Goal: Information Seeking & Learning: Learn about a topic

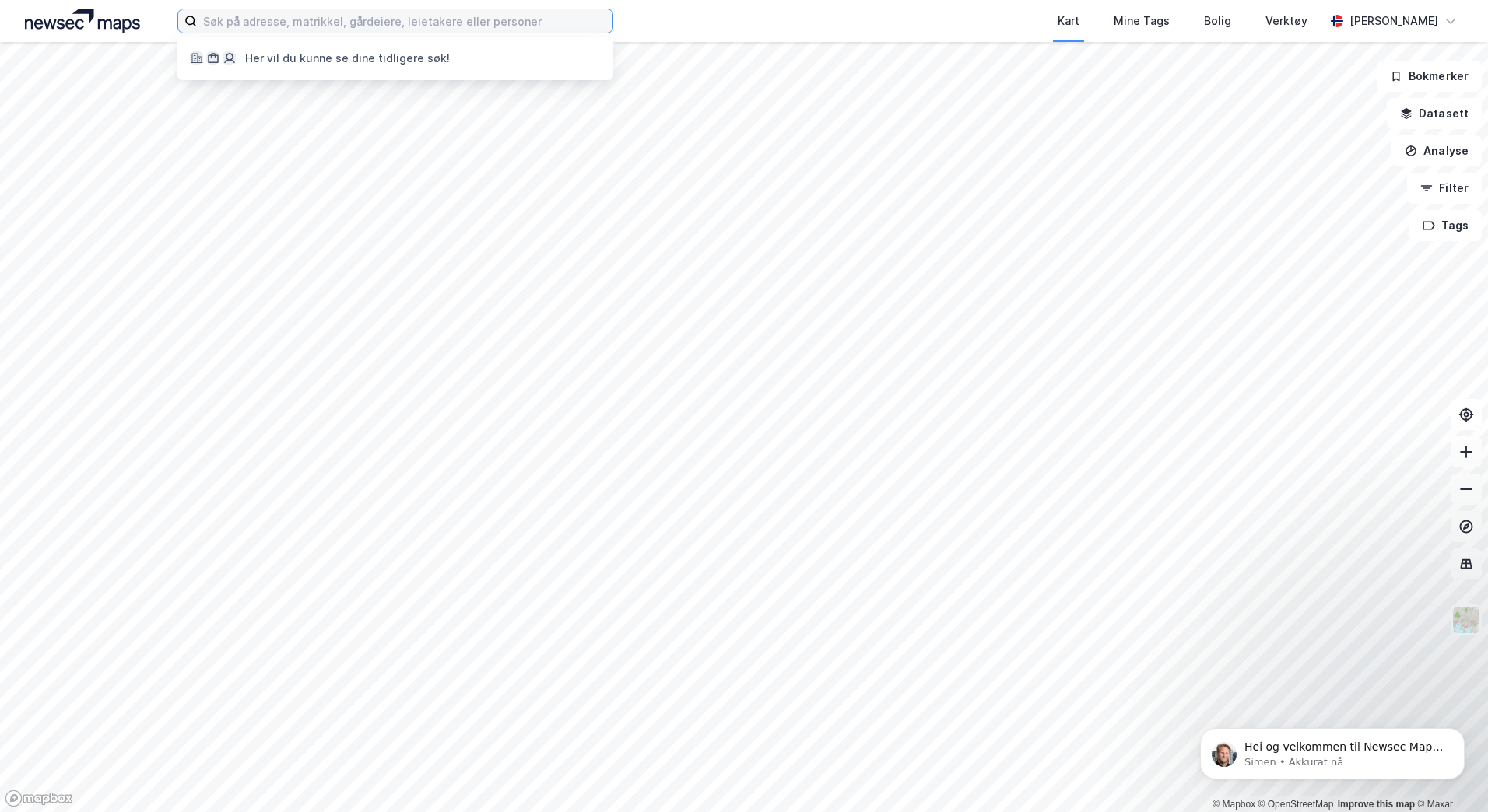
click at [283, 18] on input at bounding box center [404, 21] width 416 height 24
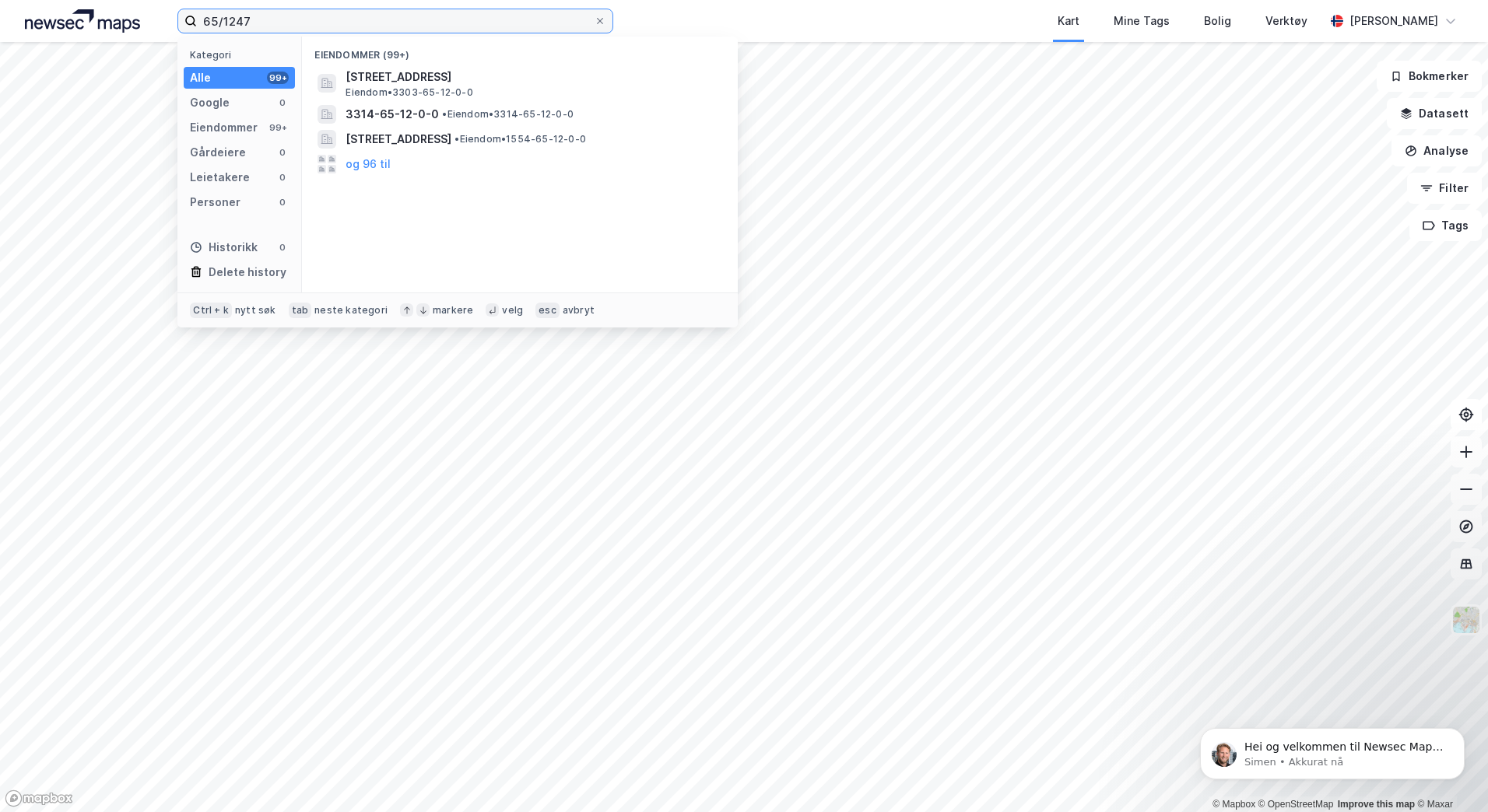
type input "65/1247"
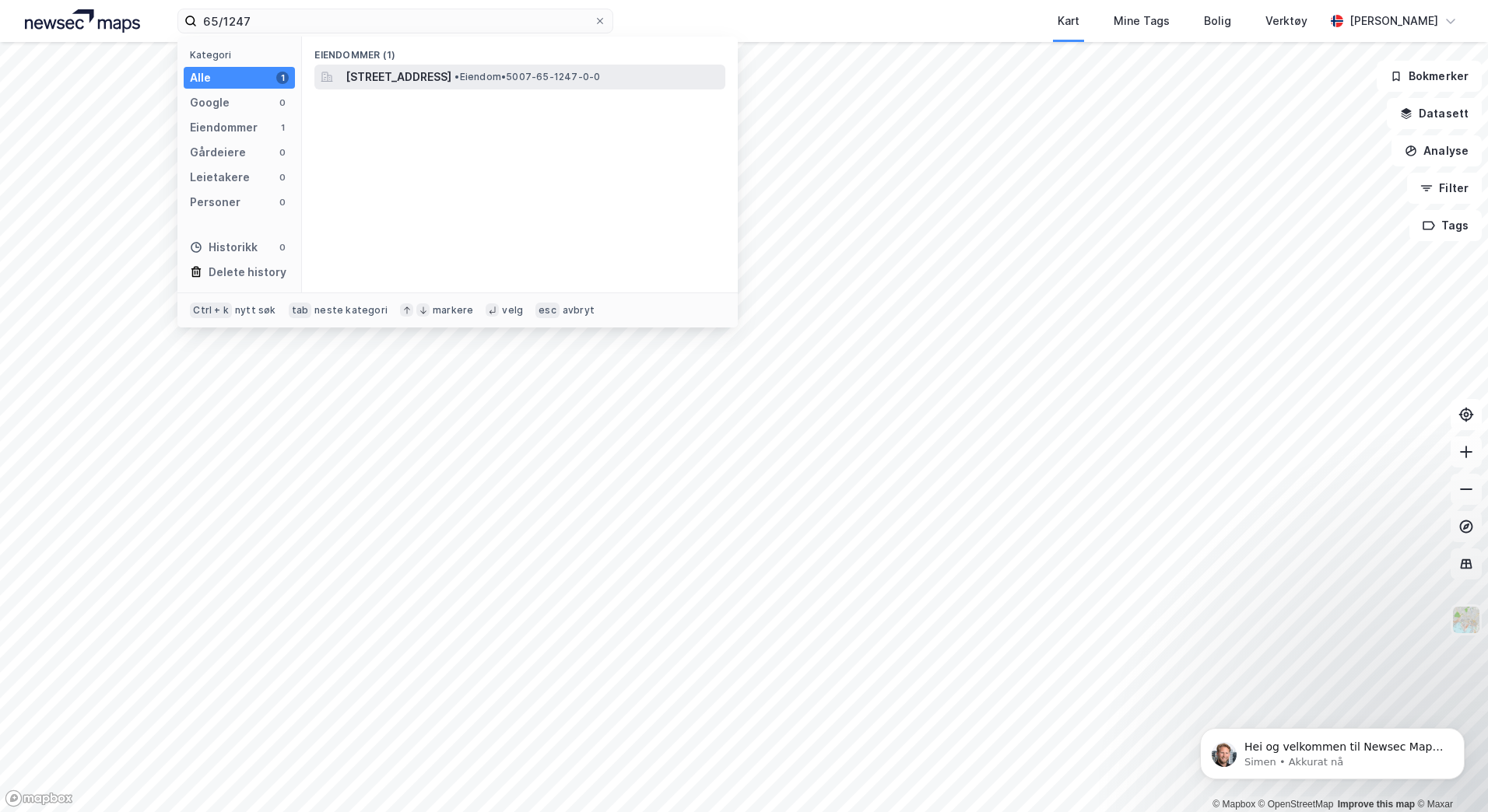
click at [447, 77] on span "[STREET_ADDRESS]" at bounding box center [398, 77] width 106 height 18
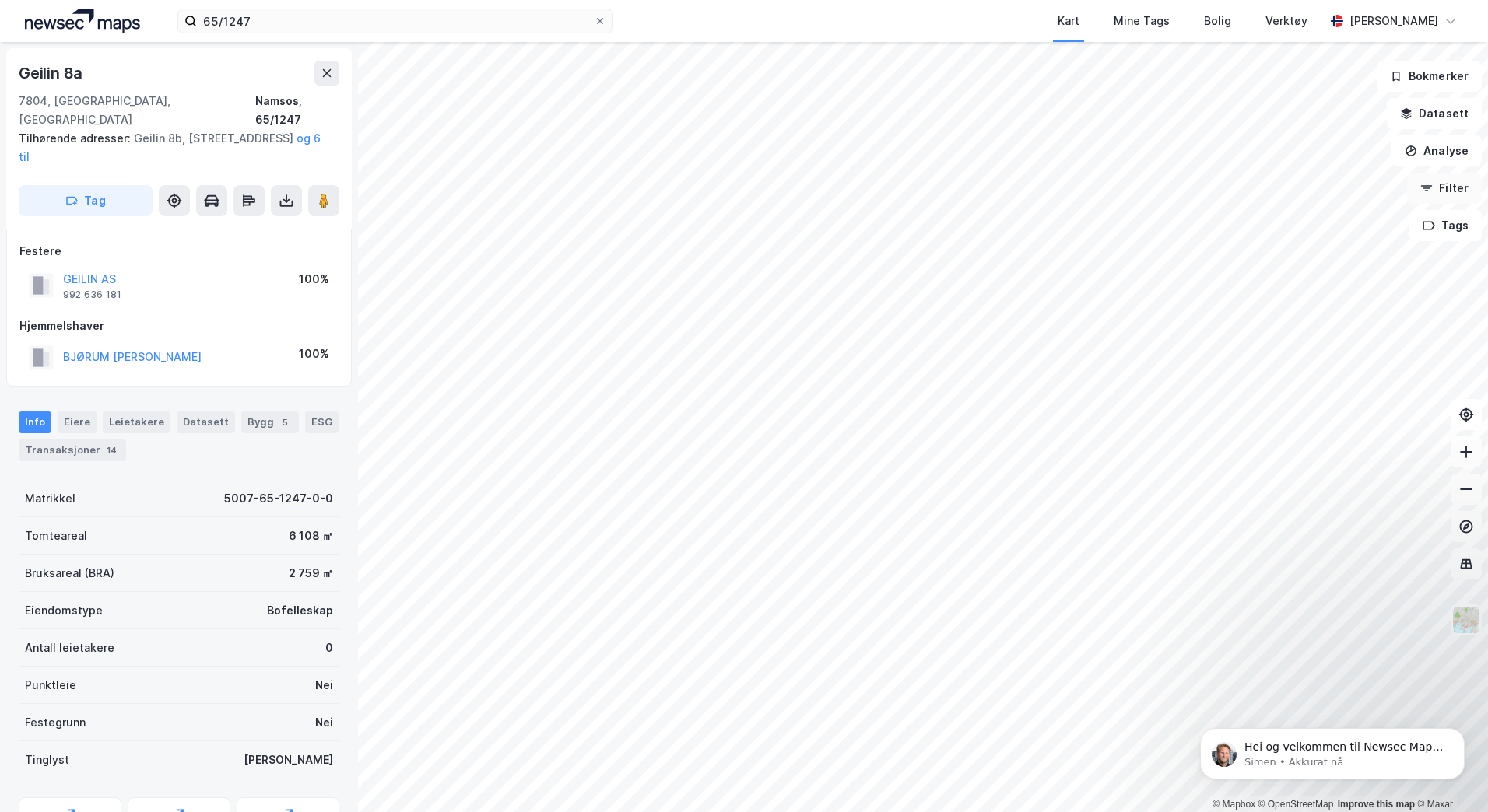
click at [1437, 185] on button "Filter" at bounding box center [1444, 188] width 75 height 31
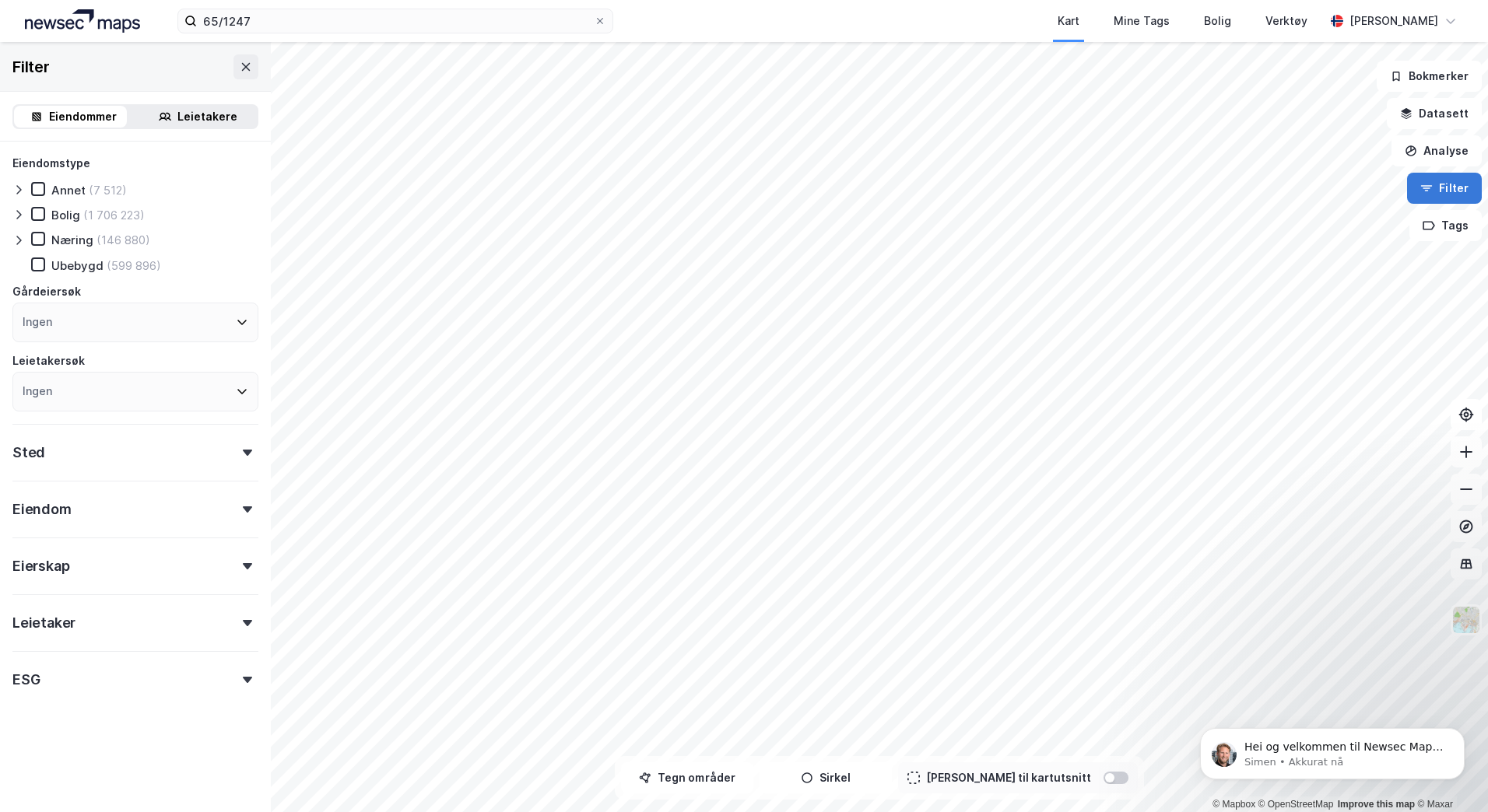
click at [1437, 185] on button "Filter" at bounding box center [1444, 188] width 75 height 31
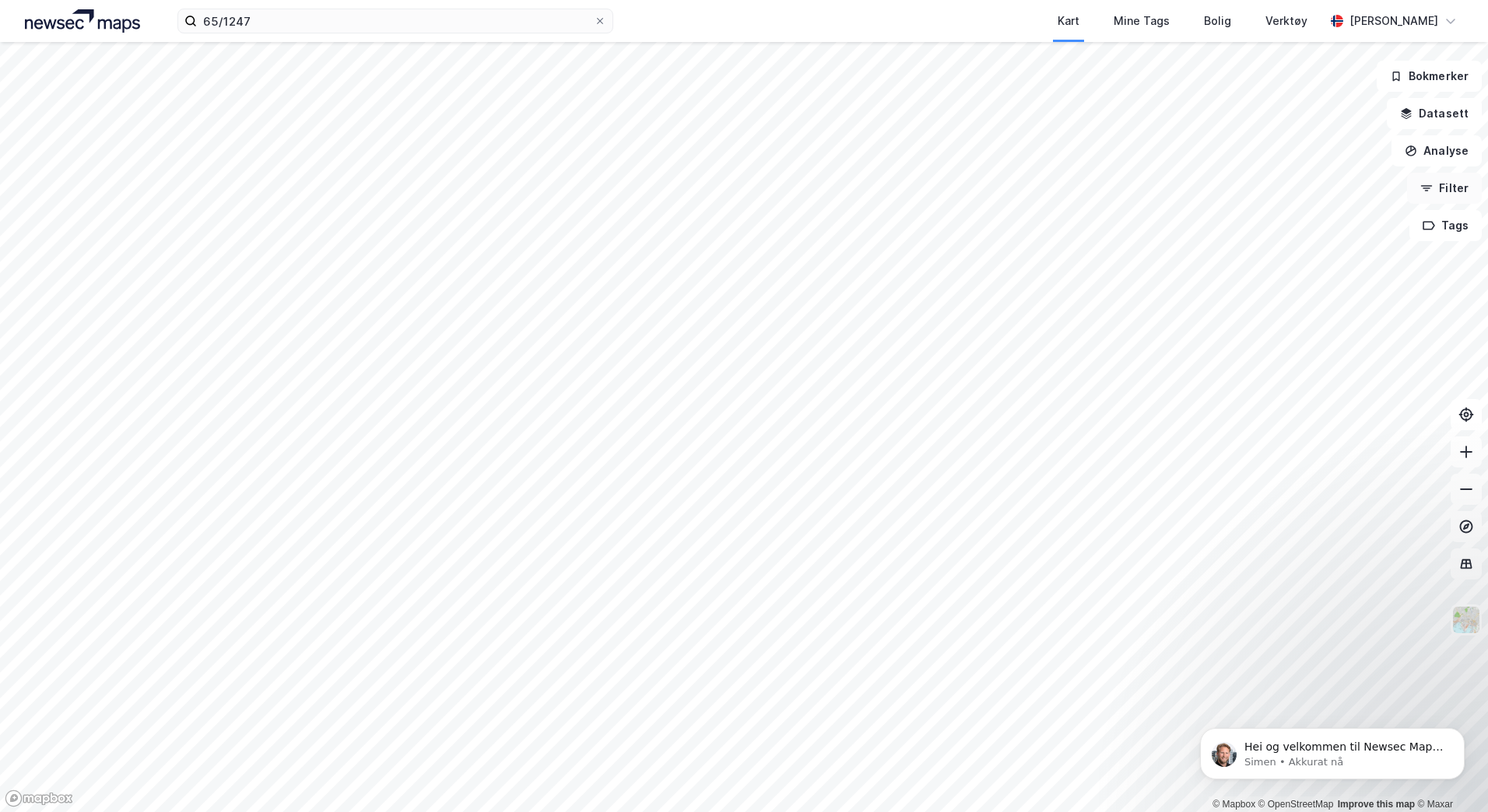
click at [1438, 185] on button "Filter" at bounding box center [1444, 188] width 75 height 31
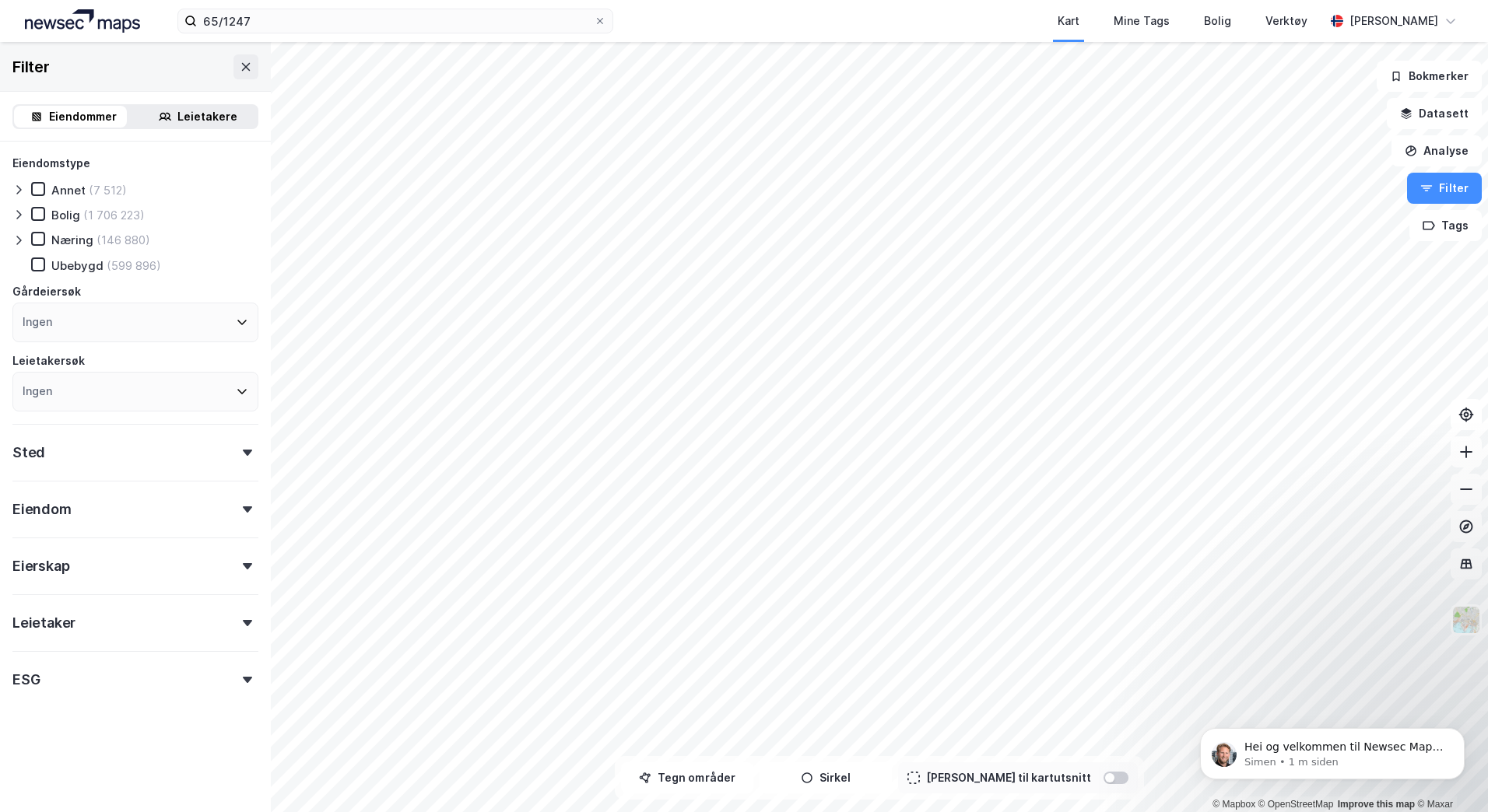
click at [235, 502] on div "Eiendom" at bounding box center [135, 503] width 246 height 45
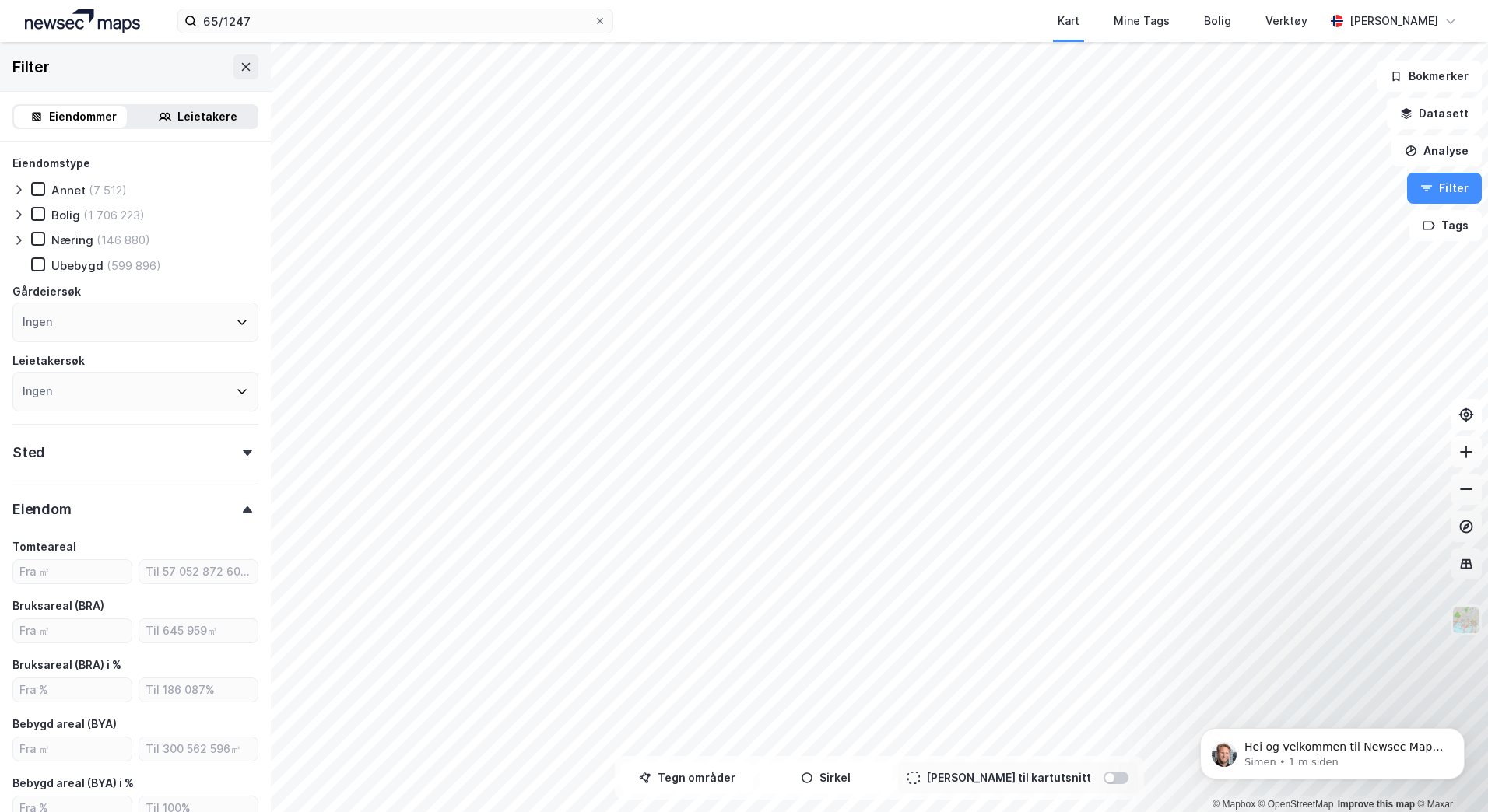
click at [239, 505] on div "Eiendom" at bounding box center [135, 503] width 246 height 45
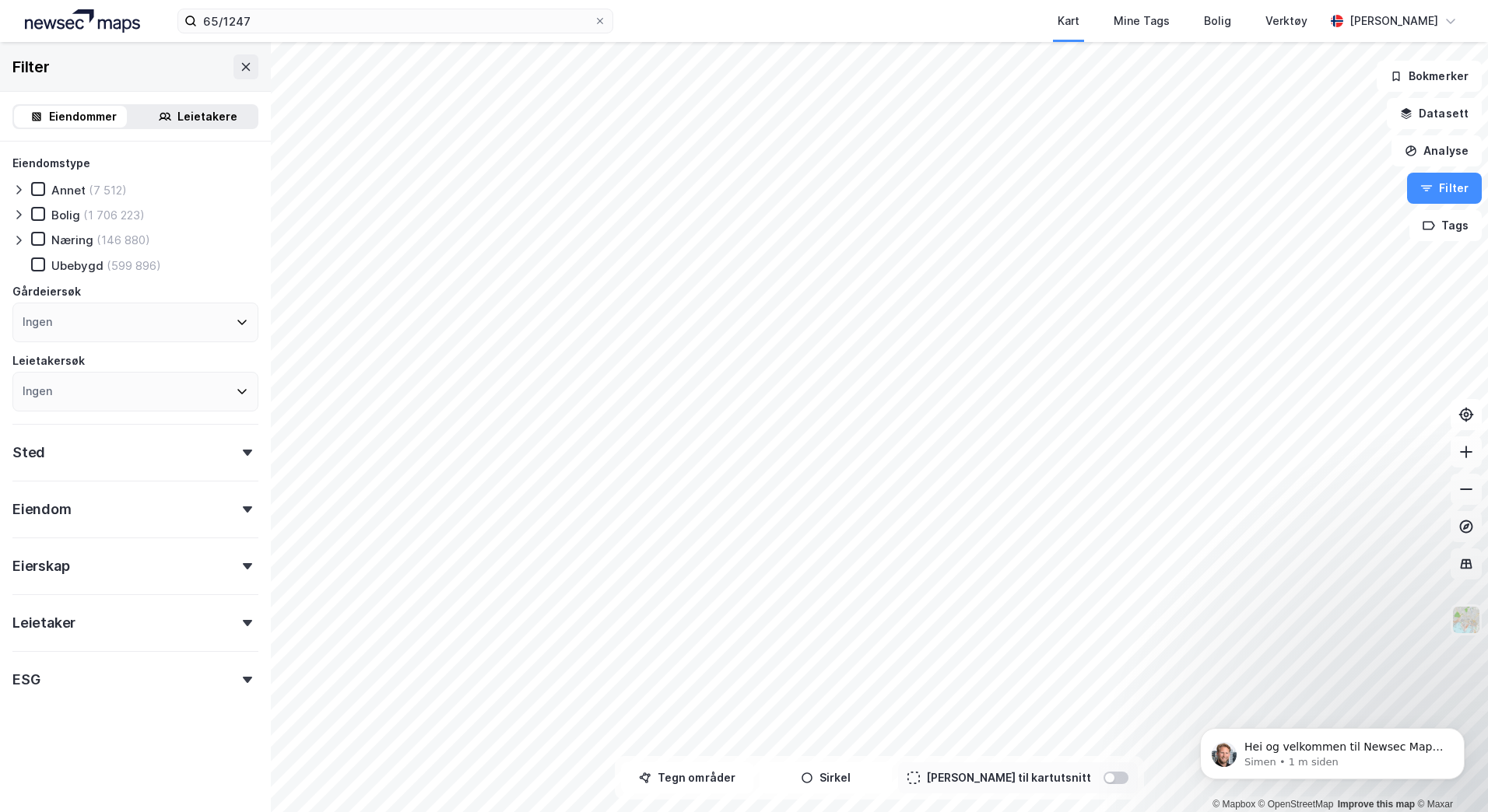
click at [229, 553] on div "Eierskap" at bounding box center [135, 559] width 246 height 45
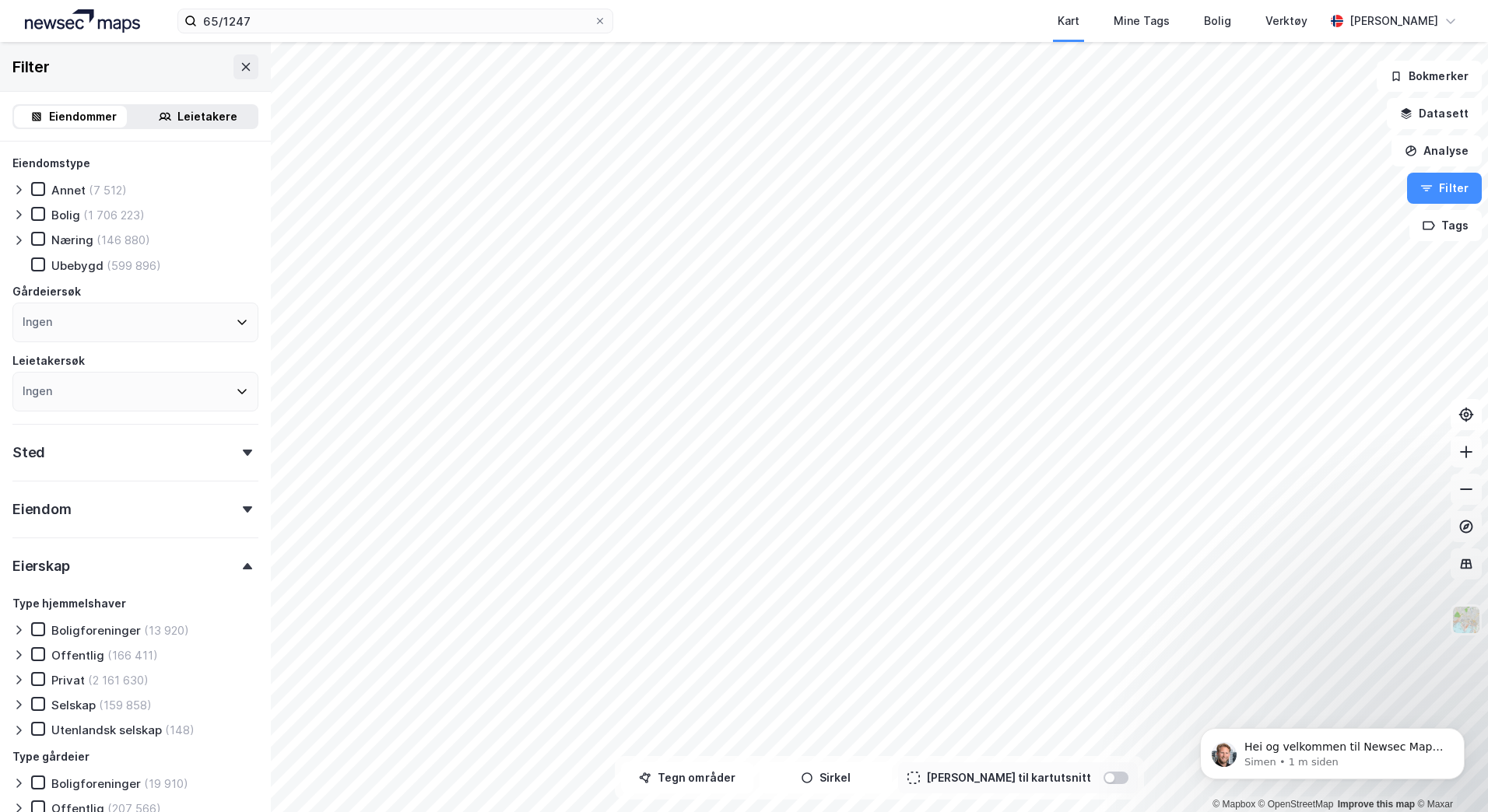
click at [229, 553] on div "Eierskap" at bounding box center [135, 559] width 246 height 45
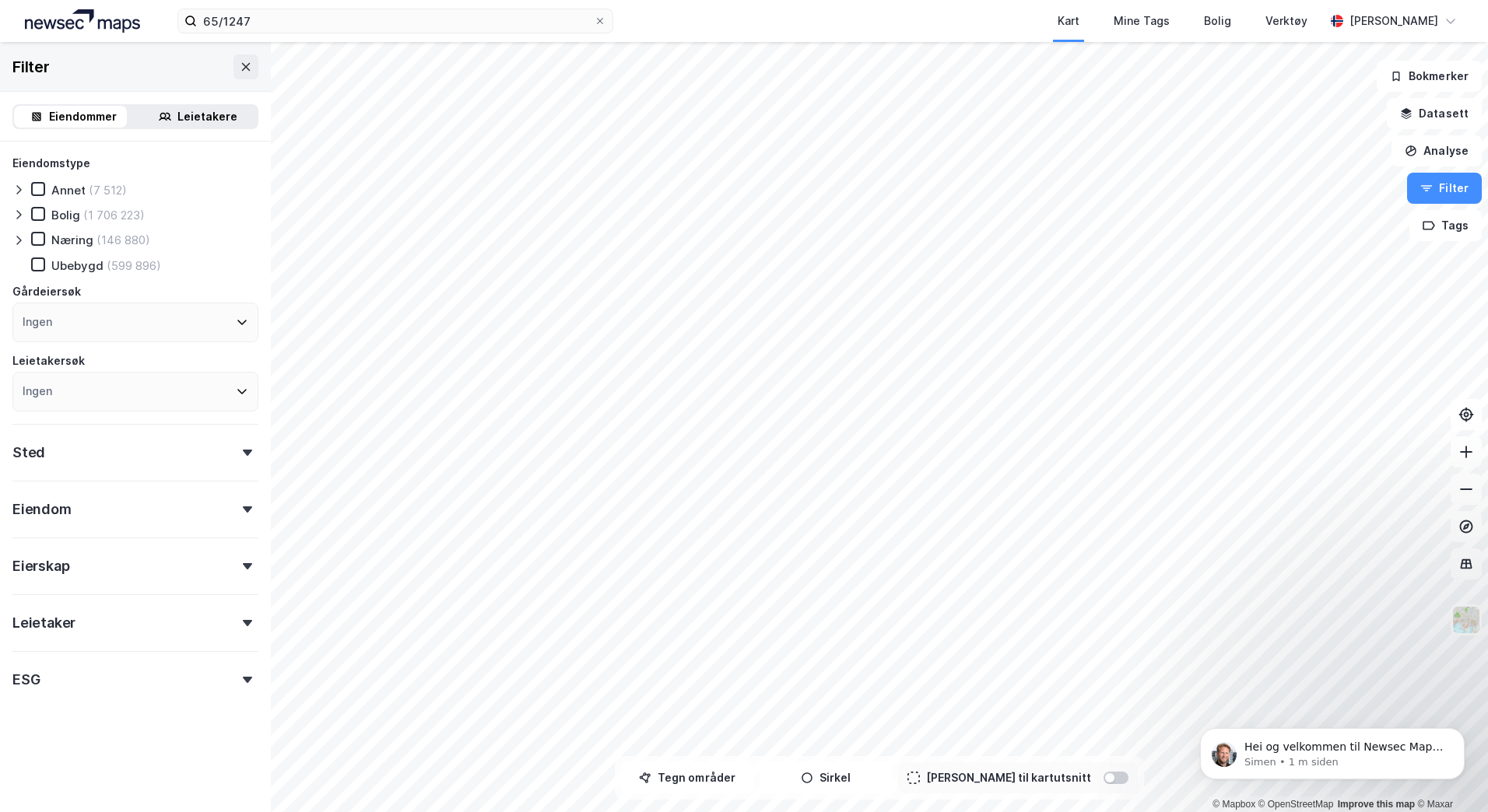
click at [243, 453] on icon at bounding box center [247, 452] width 9 height 6
click at [1450, 107] on button "Datasett" at bounding box center [1434, 113] width 95 height 31
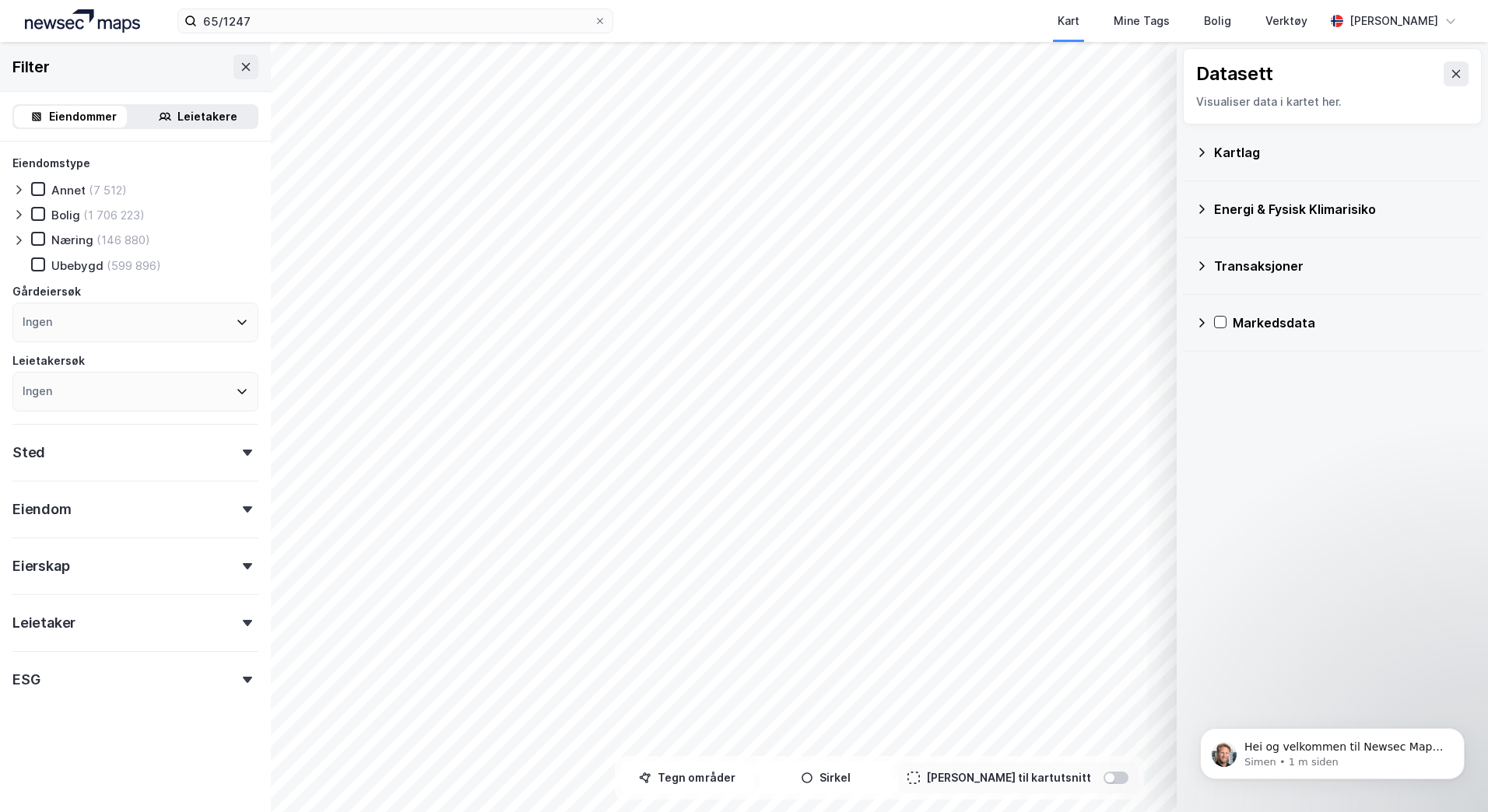
click at [1200, 153] on icon at bounding box center [1201, 152] width 13 height 13
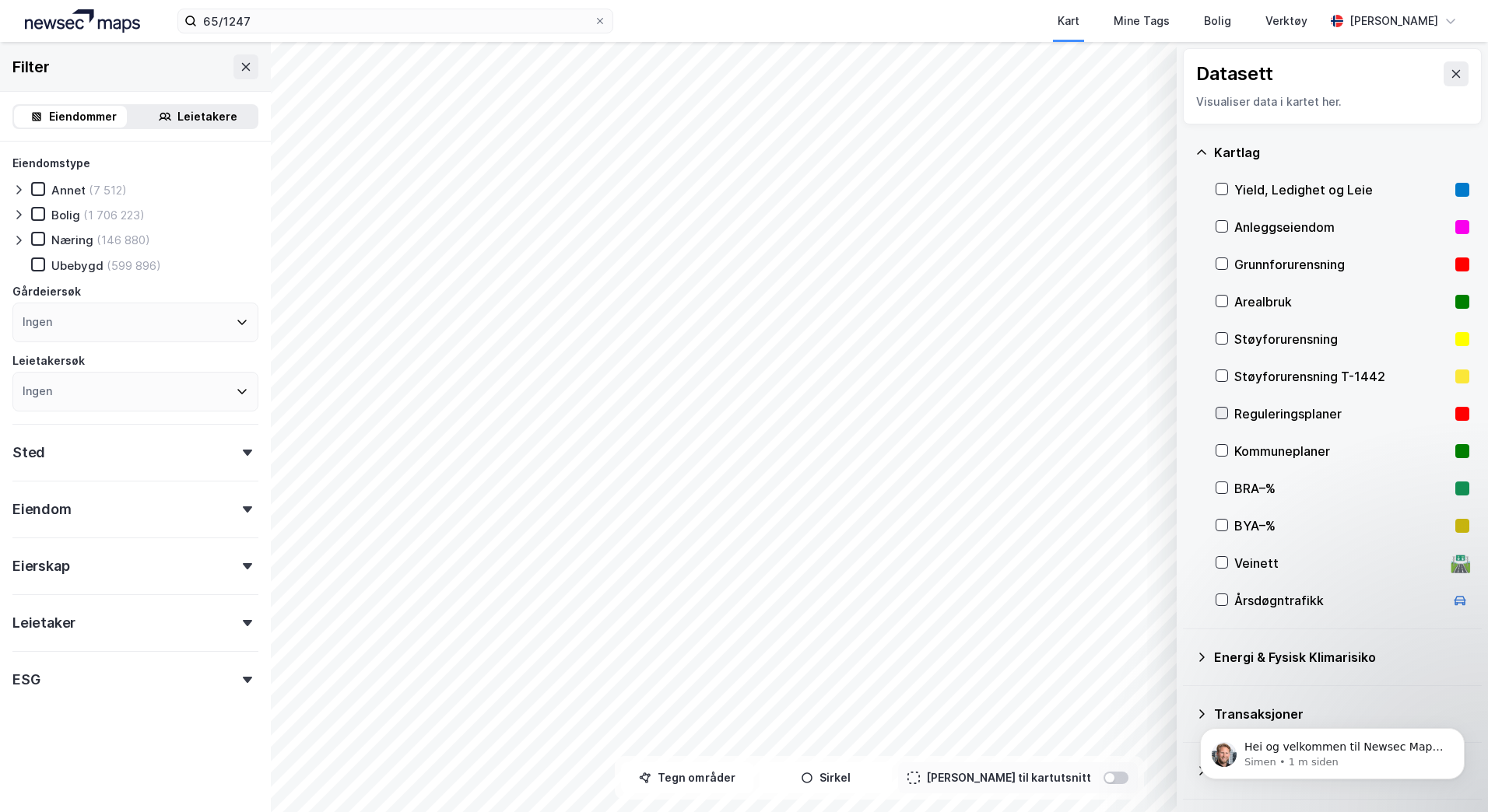
click at [1224, 415] on icon at bounding box center [1222, 412] width 11 height 11
click at [1228, 450] on div "Kommuneplaner" at bounding box center [1343, 451] width 254 height 37
click at [1230, 409] on div "Reguleringsplaner" at bounding box center [1343, 414] width 254 height 37
click at [1227, 453] on icon at bounding box center [1222, 450] width 11 height 11
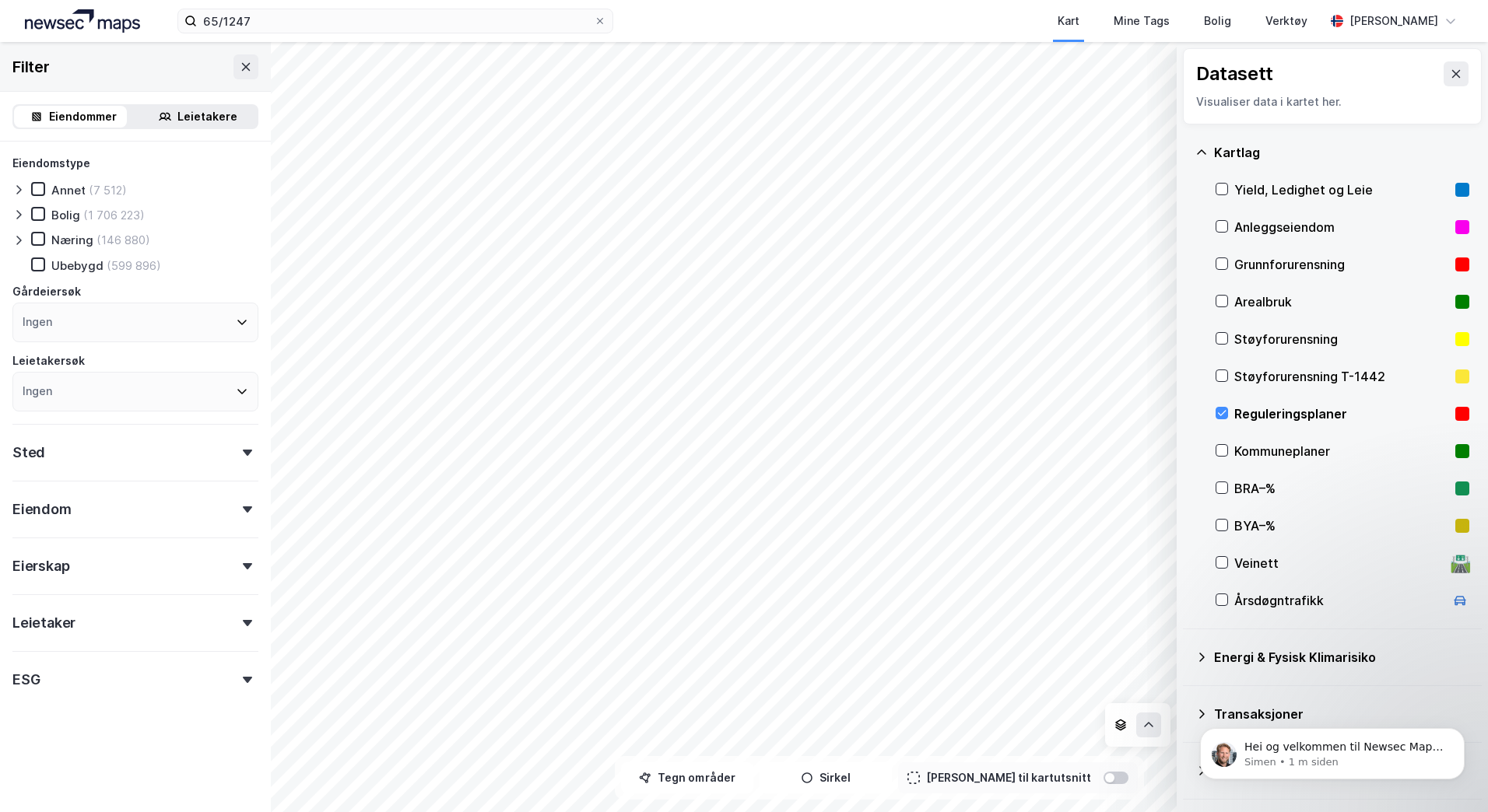
click at [198, 123] on div "Leietakere" at bounding box center [207, 117] width 60 height 18
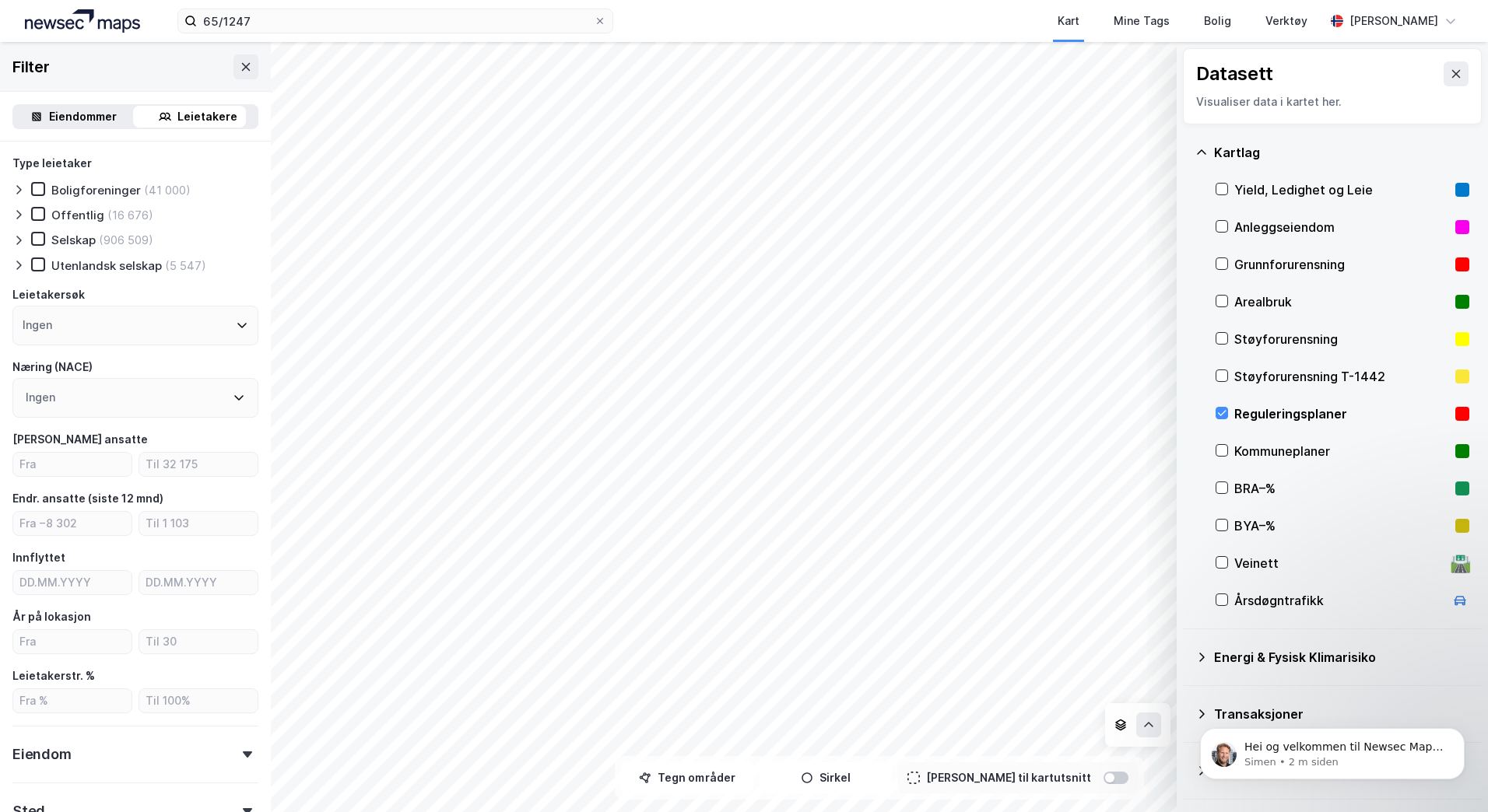
click at [95, 123] on div "Eiendommer" at bounding box center [82, 117] width 68 height 18
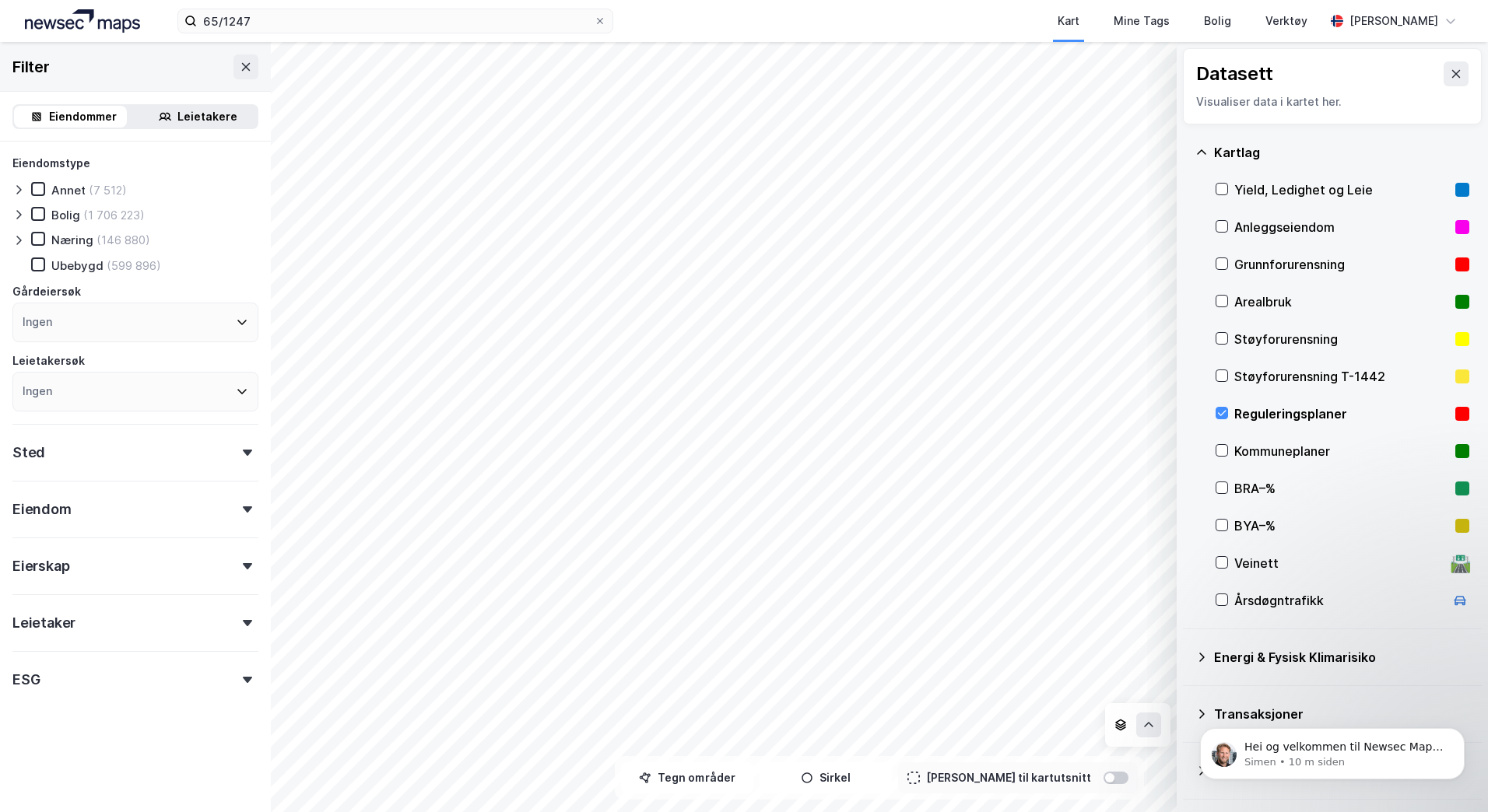
click at [238, 442] on div "Sted" at bounding box center [135, 446] width 246 height 45
click at [236, 326] on icon at bounding box center [242, 322] width 13 height 13
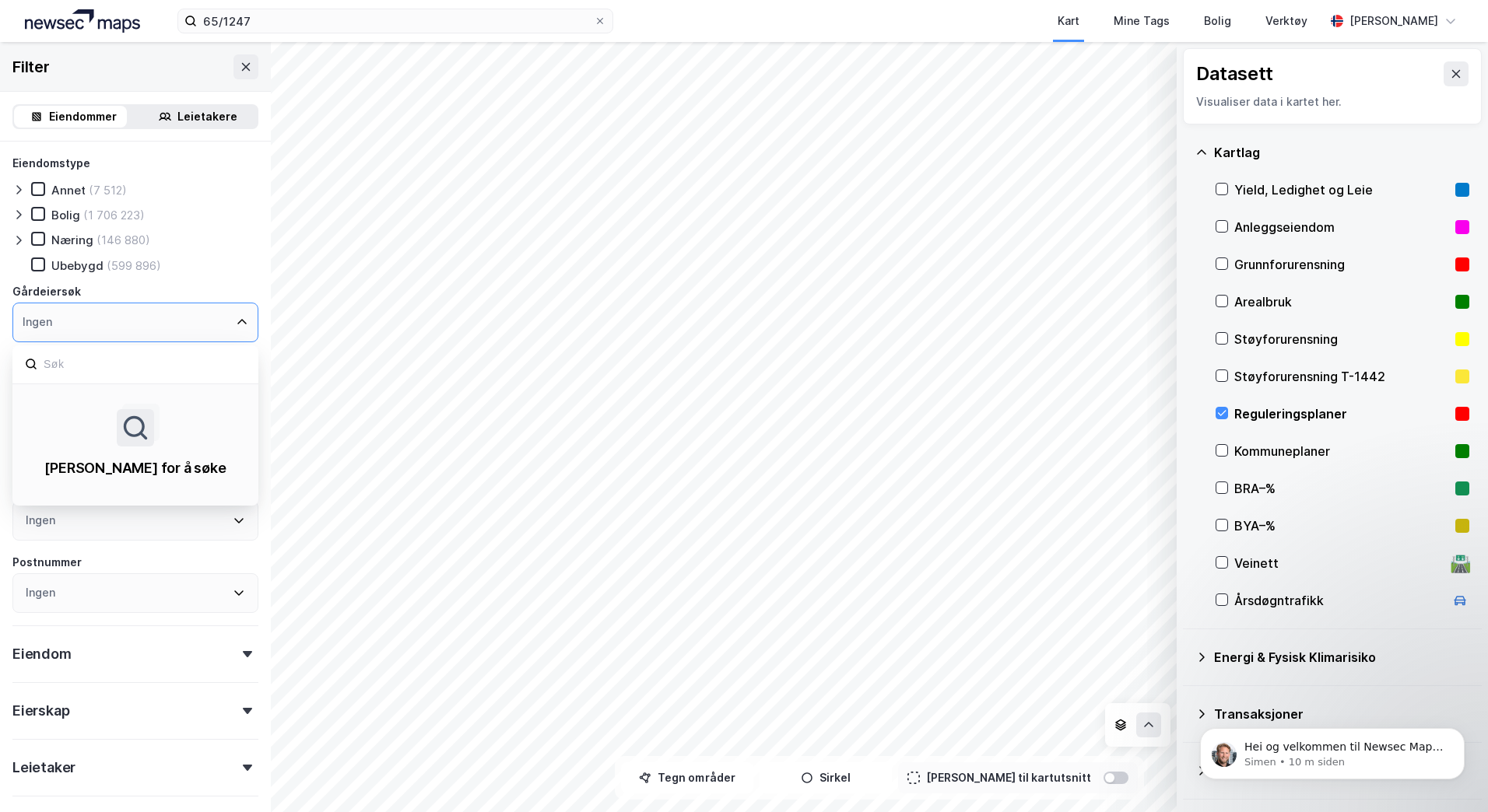
click at [236, 326] on icon at bounding box center [242, 322] width 13 height 13
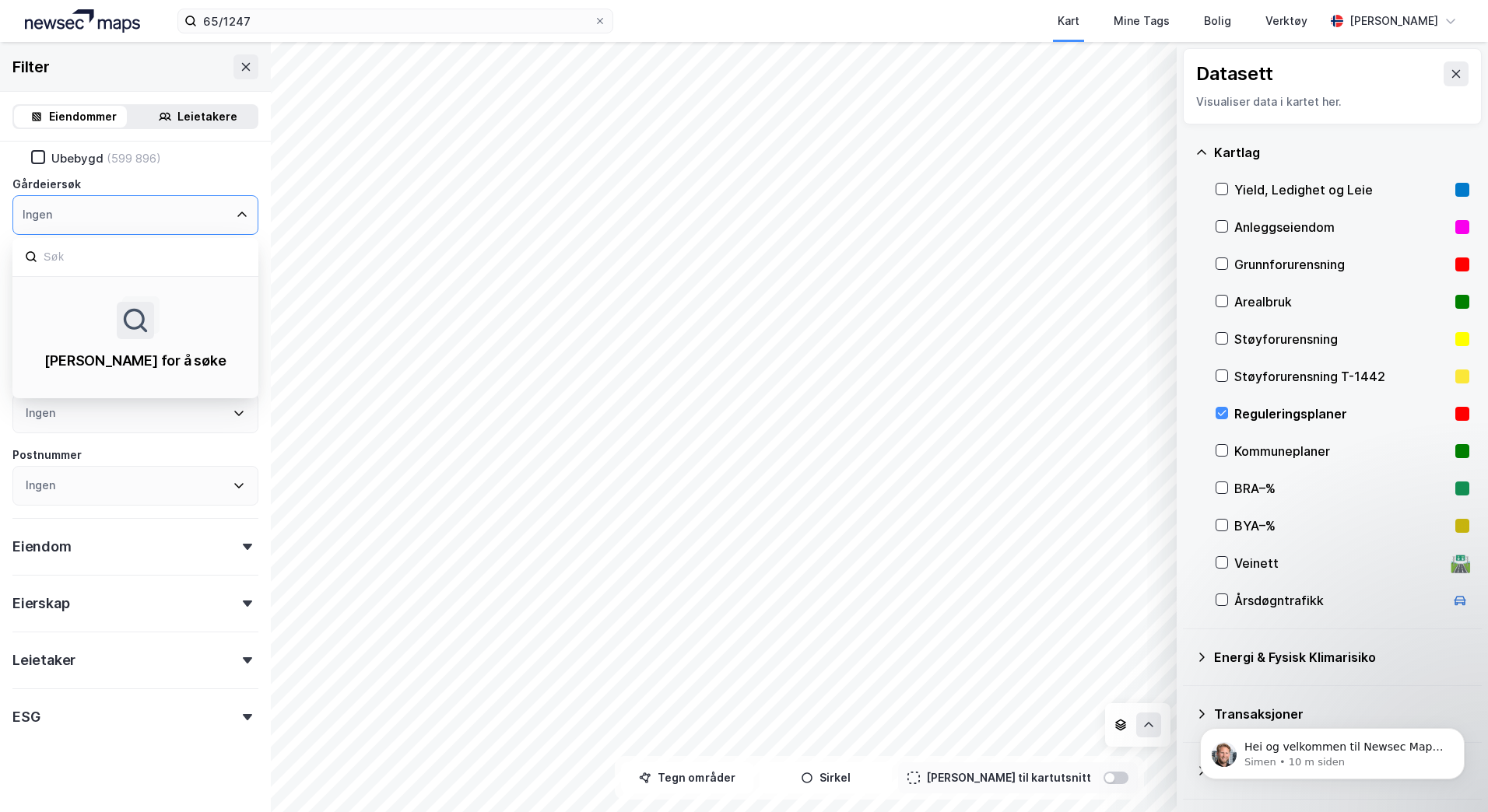
scroll to position [112, 0]
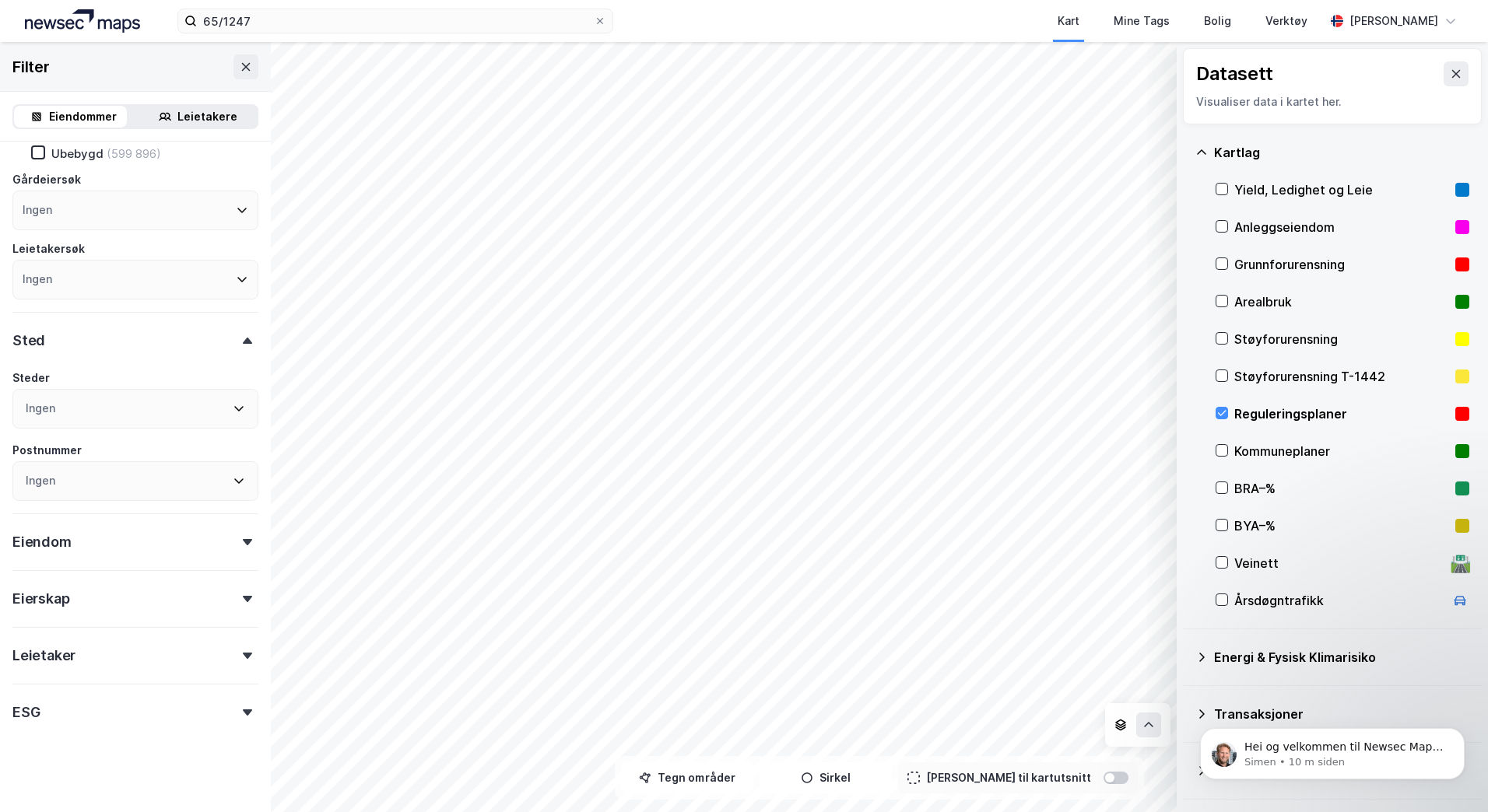
click at [231, 555] on div "Eiendom" at bounding box center [135, 535] width 246 height 45
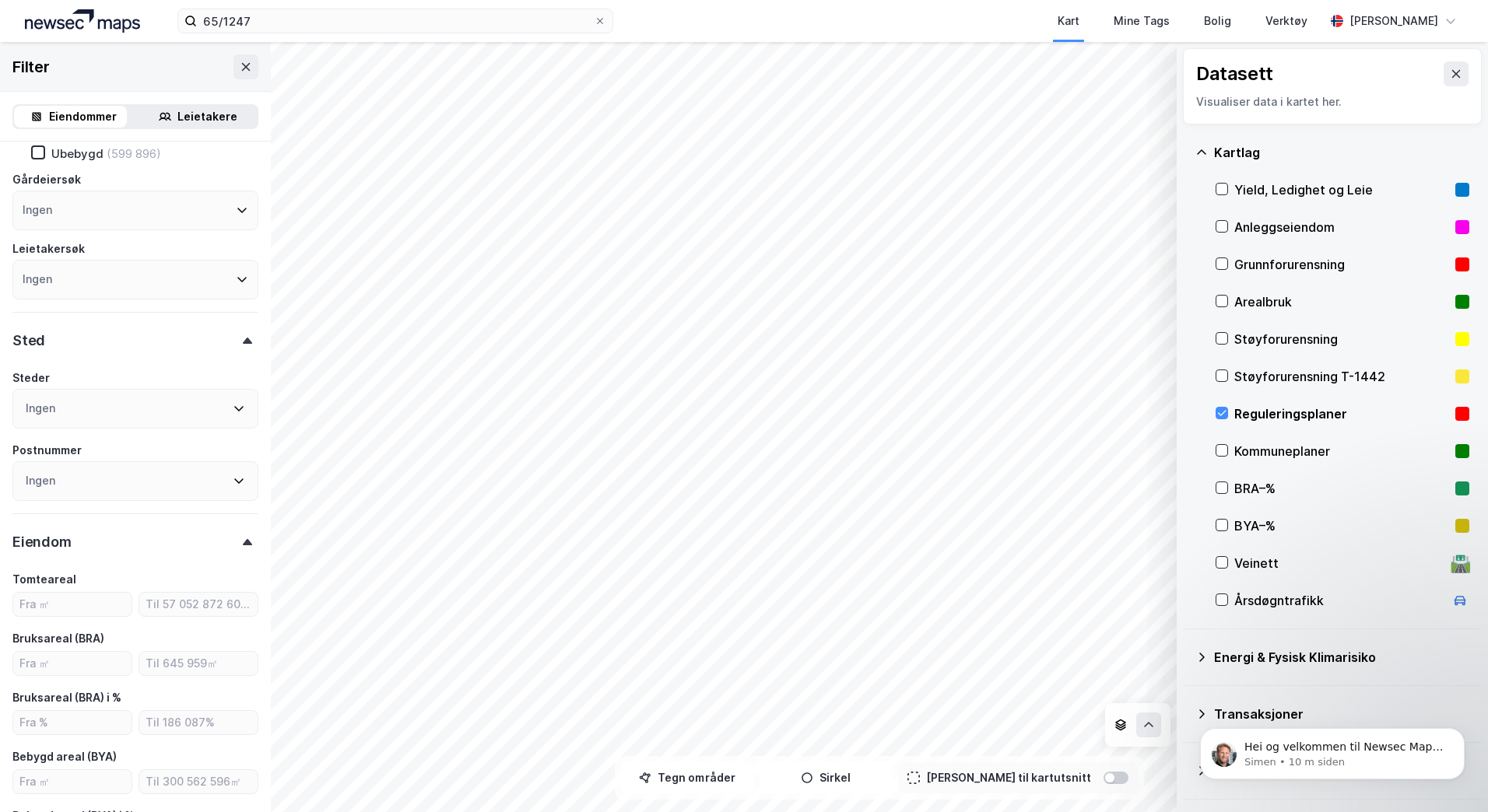
click at [231, 555] on div "Eiendom" at bounding box center [135, 535] width 246 height 45
